Goal: Navigation & Orientation: Find specific page/section

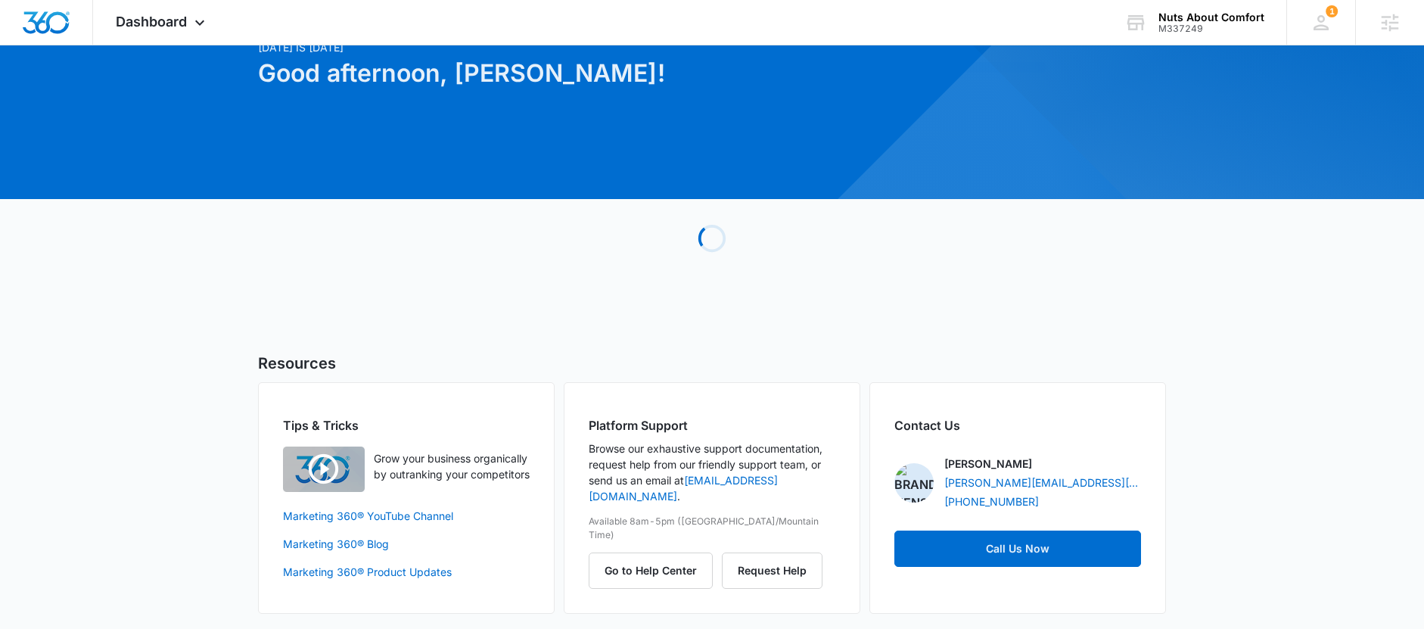
scroll to position [76, 0]
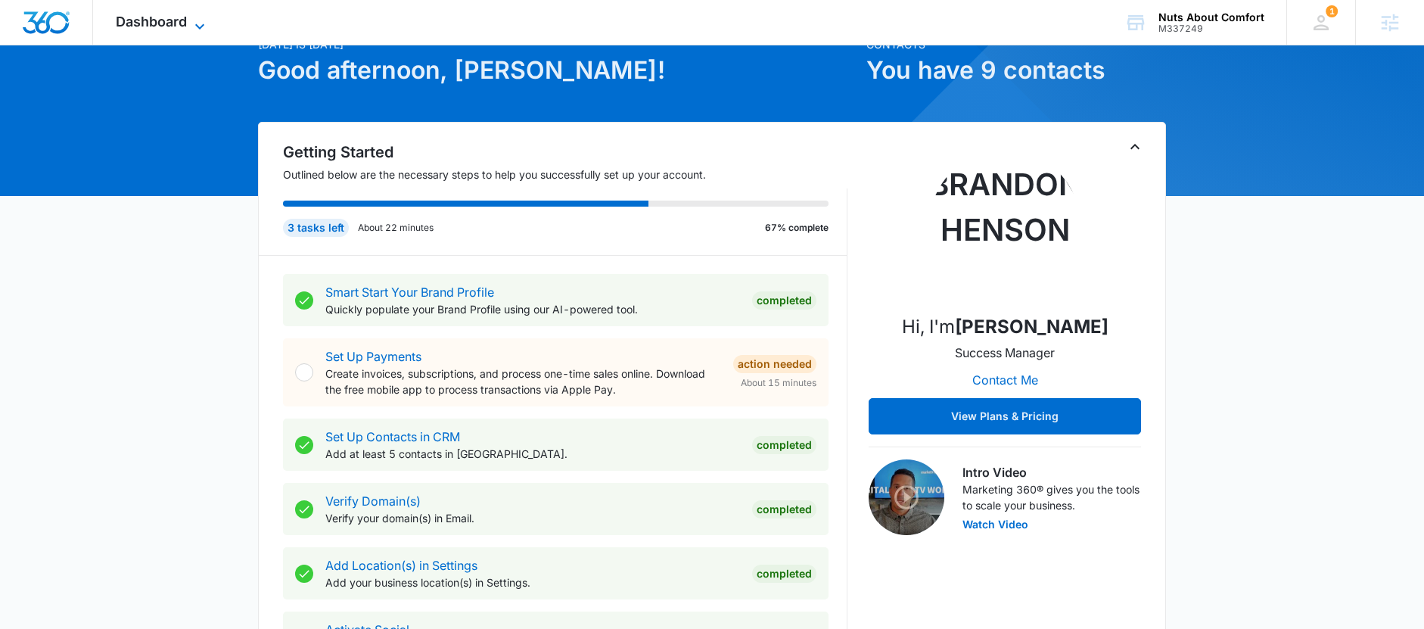
click at [136, 22] on span "Dashboard" at bounding box center [151, 22] width 71 height 16
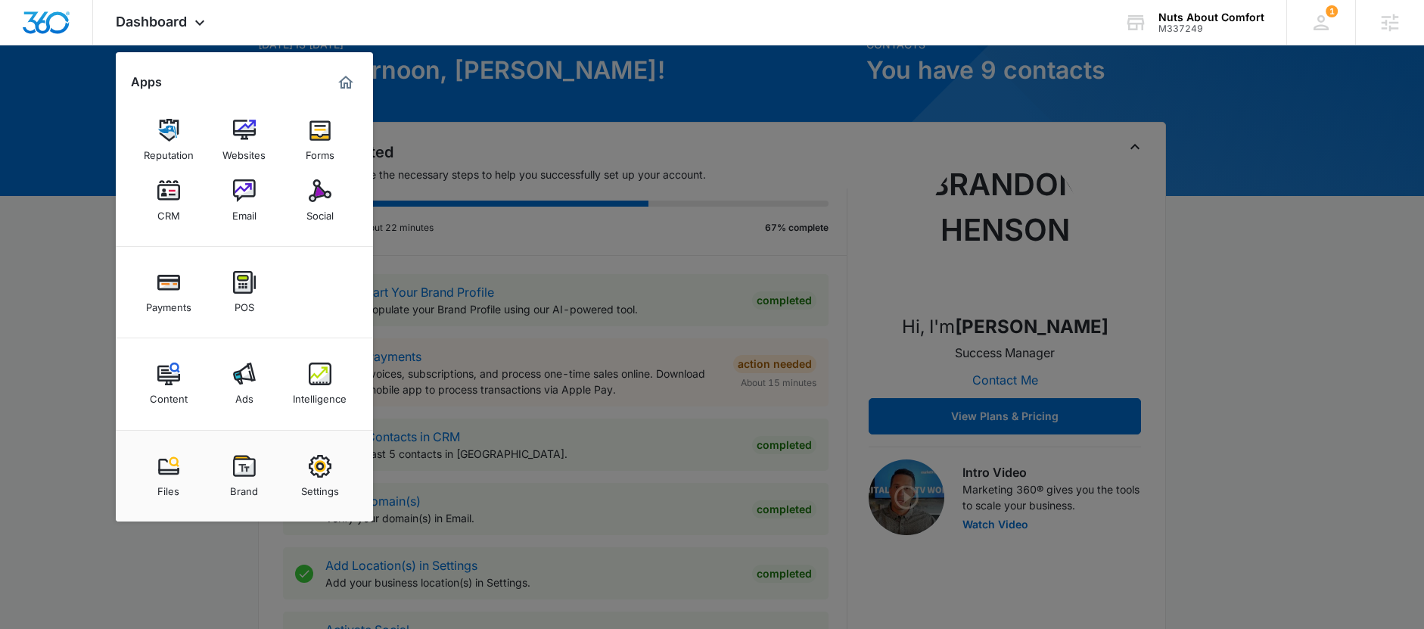
click at [319, 381] on img at bounding box center [320, 373] width 23 height 23
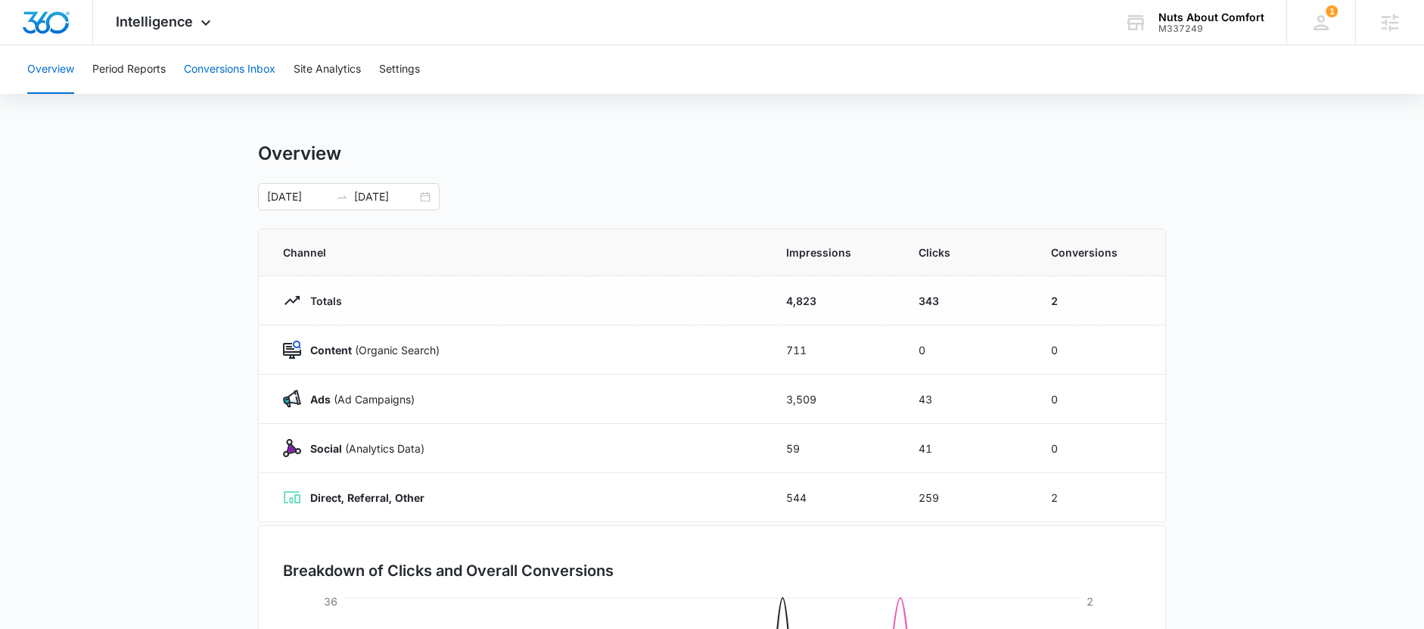
click at [240, 76] on button "Conversions Inbox" at bounding box center [230, 69] width 92 height 48
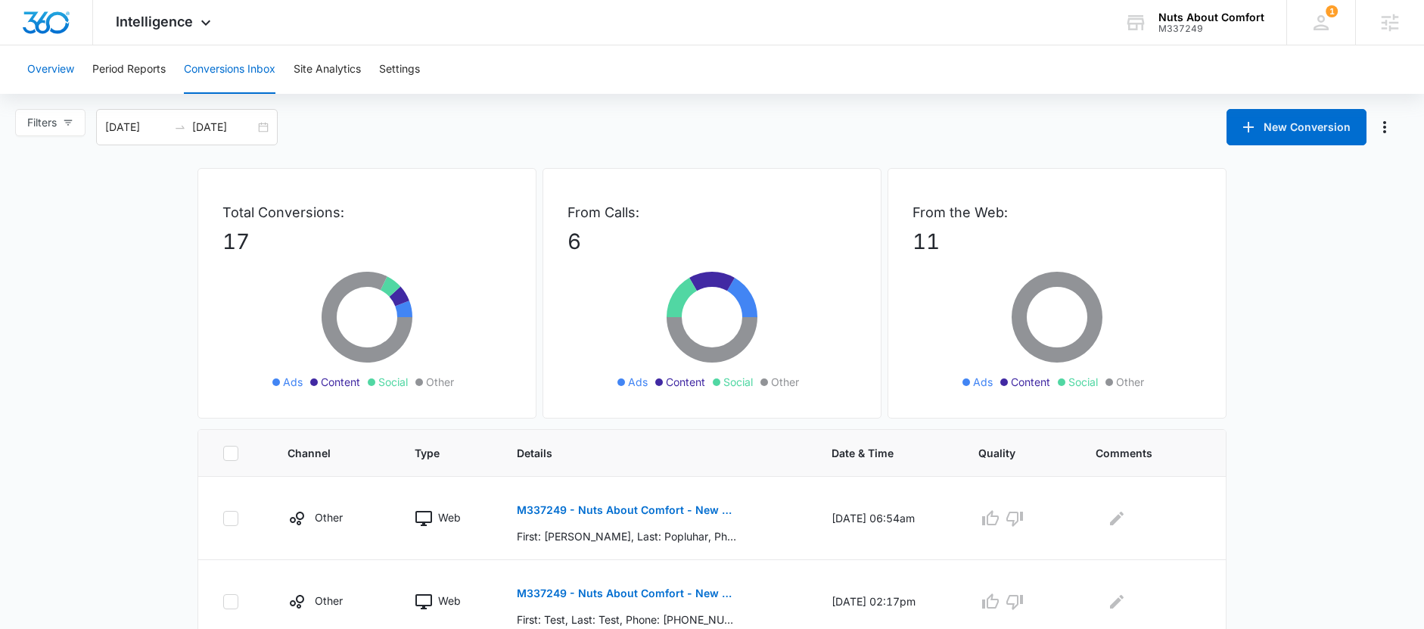
click at [61, 73] on button "Overview" at bounding box center [50, 69] width 47 height 48
